Goal: Information Seeking & Learning: Check status

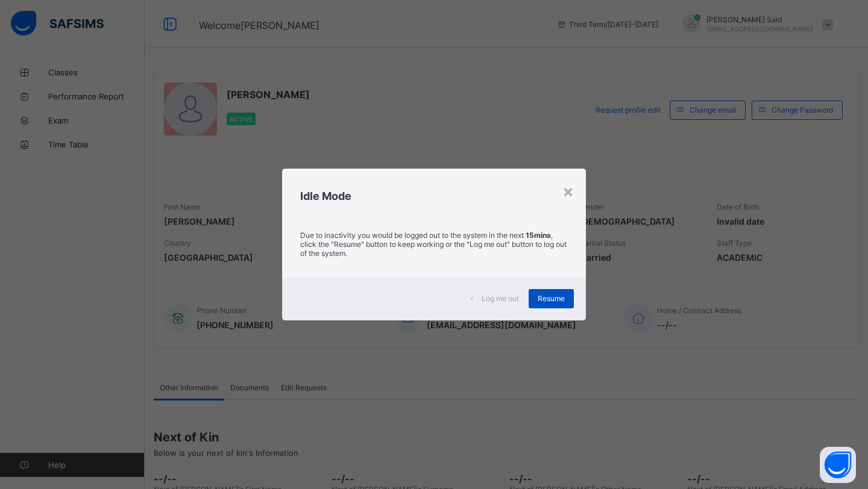
click at [537, 292] on div "Resume" at bounding box center [551, 298] width 45 height 19
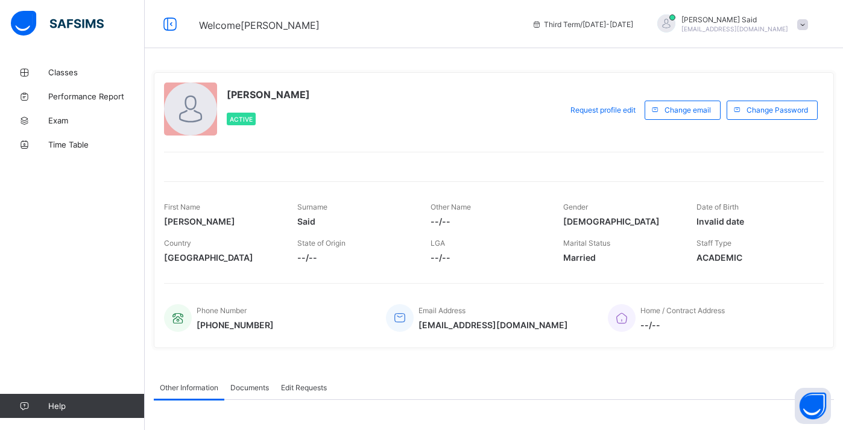
click at [801, 28] on span at bounding box center [802, 24] width 11 height 11
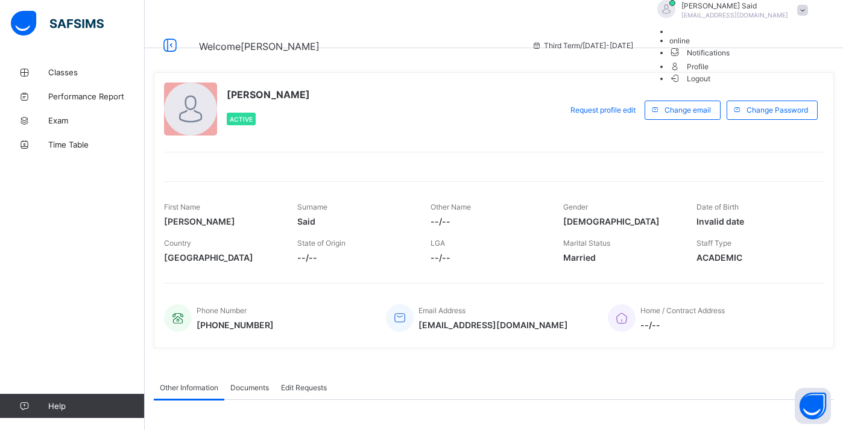
click at [755, 73] on span "Profile" at bounding box center [741, 66] width 145 height 14
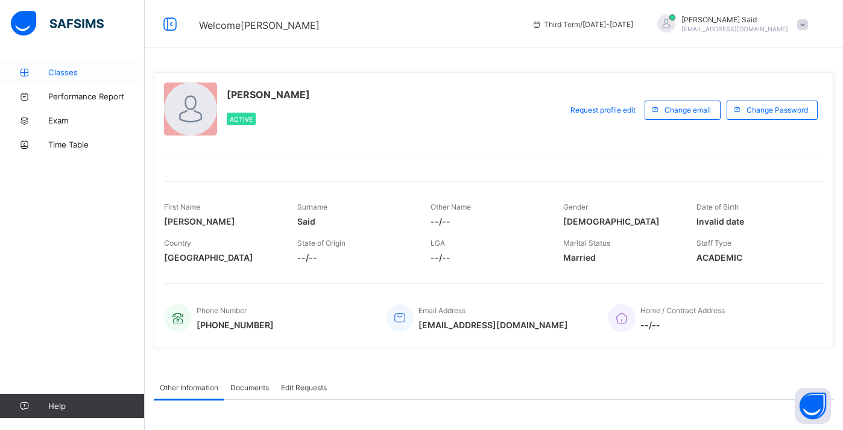
click at [37, 67] on link "Classes" at bounding box center [72, 72] width 145 height 24
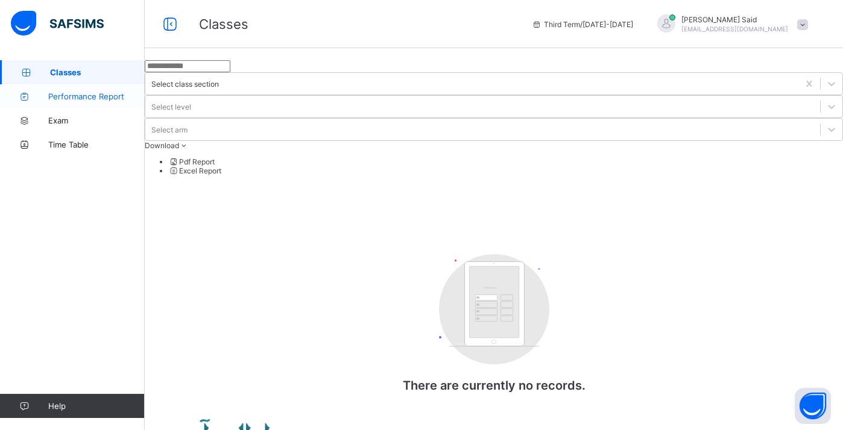
click at [51, 89] on link "Performance Report" at bounding box center [72, 96] width 145 height 24
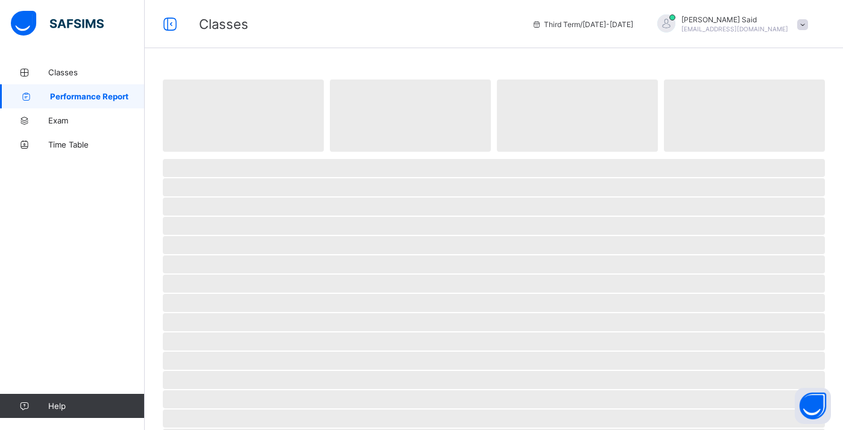
select select "****"
select select "*"
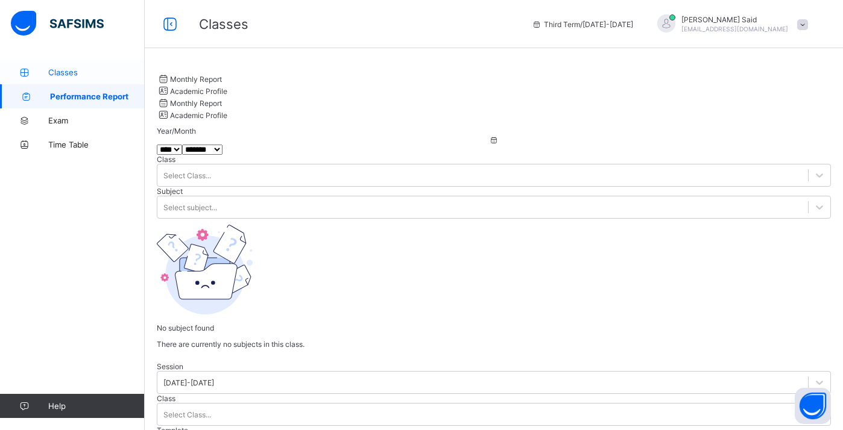
click at [57, 76] on span "Classes" at bounding box center [96, 72] width 96 height 10
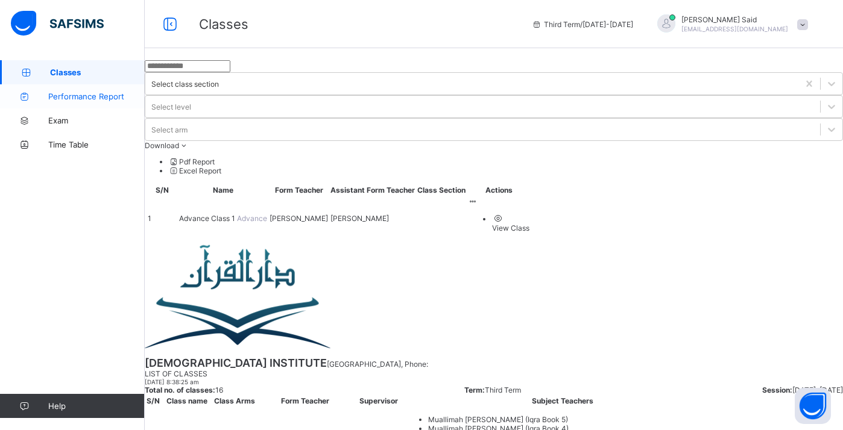
click at [101, 90] on link "Performance Report" at bounding box center [72, 96] width 145 height 24
select select "****"
select select "*"
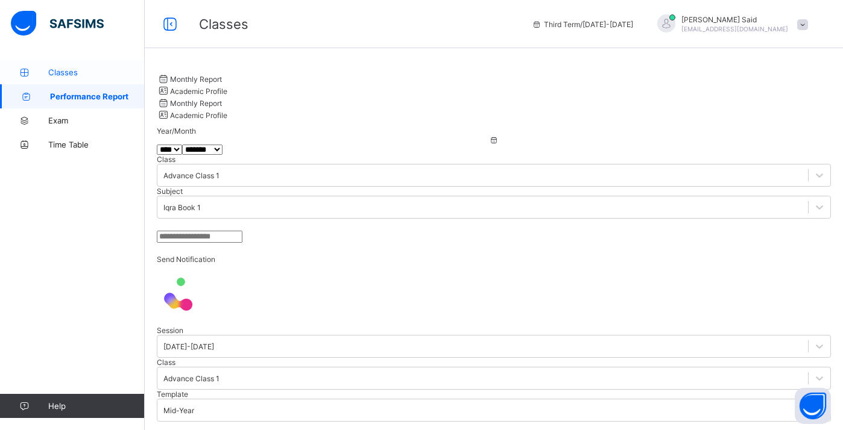
click at [98, 81] on link "Classes" at bounding box center [72, 72] width 145 height 24
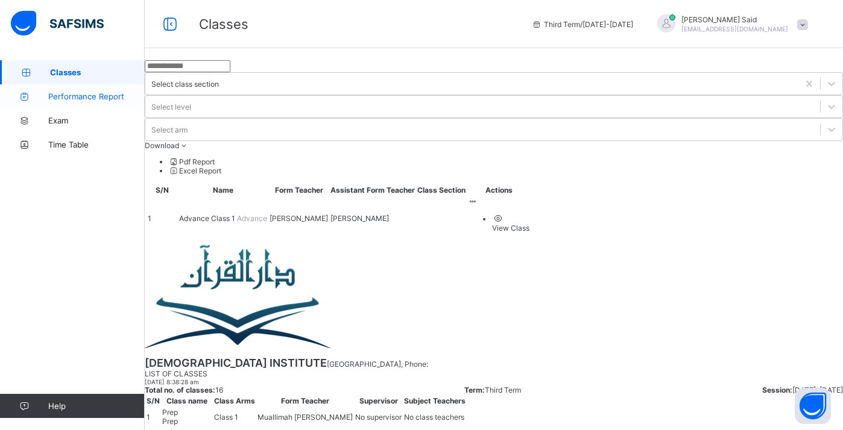
click at [99, 102] on link "Performance Report" at bounding box center [72, 96] width 145 height 24
select select "****"
select select "*"
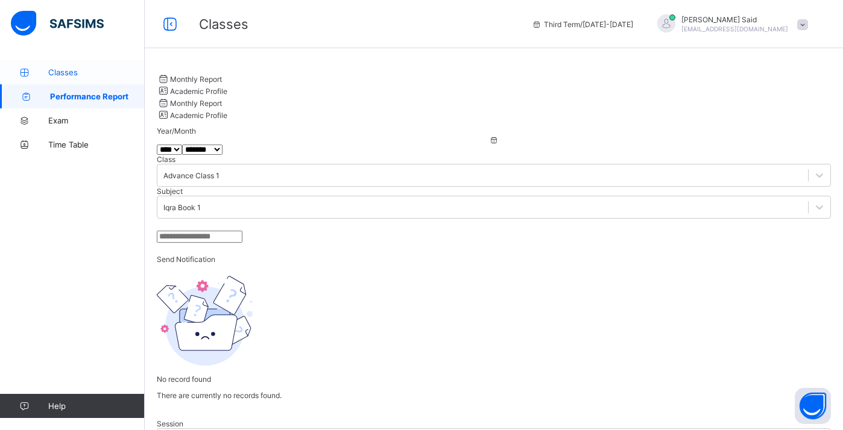
click at [101, 79] on link "Classes" at bounding box center [72, 72] width 145 height 24
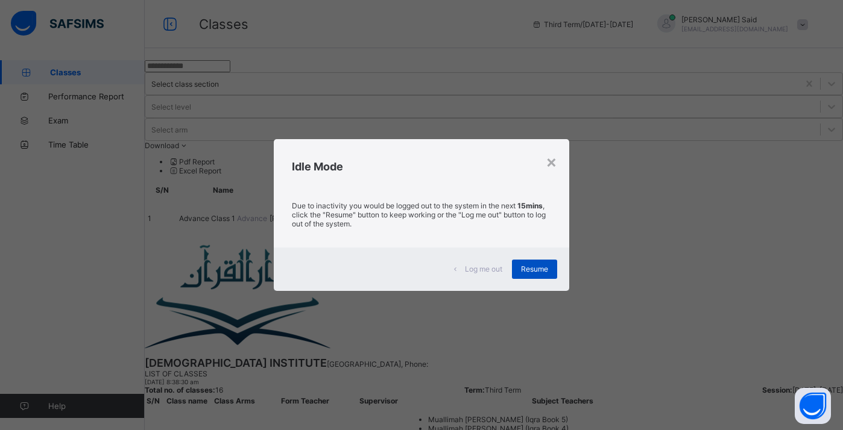
click at [531, 271] on span "Resume" at bounding box center [534, 269] width 27 height 9
